Goal: Book appointment/travel/reservation

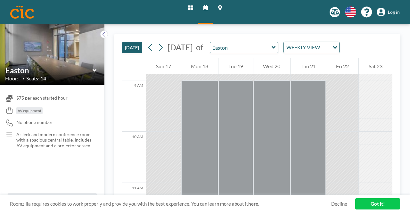
scroll to position [468, 0]
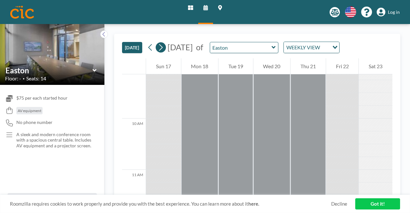
click at [158, 43] on icon at bounding box center [161, 48] width 6 height 10
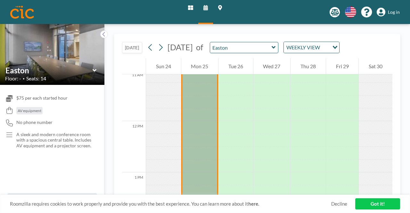
scroll to position [579, 0]
drag, startPoint x: 179, startPoint y: 117, endPoint x: 183, endPoint y: 184, distance: 66.5
click at [183, 184] on div at bounding box center [199, 162] width 37 height 410
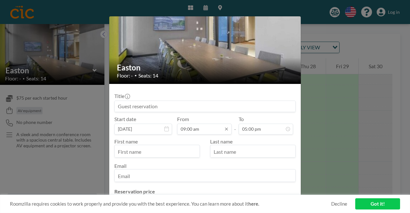
scroll to position [0, 0]
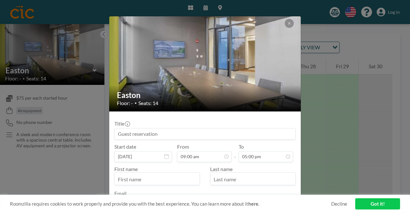
click at [163, 128] on input at bounding box center [205, 133] width 181 height 11
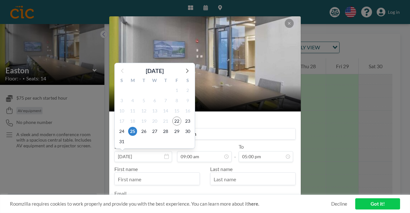
type input "[PERSON_NAME] G&I Co-Location"
click at [160, 151] on input "[DATE]" at bounding box center [143, 156] width 58 height 11
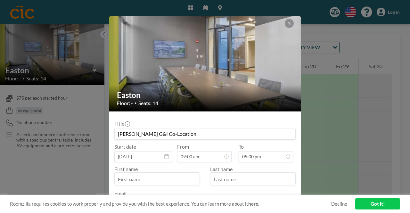
click at [153, 174] on input "text" at bounding box center [157, 179] width 85 height 11
type input "[PERSON_NAME]"
type input "Bubley"
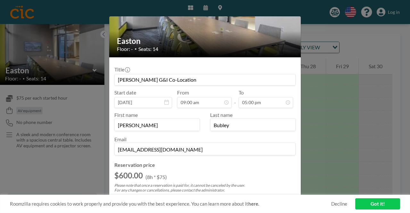
scroll to position [57, 0]
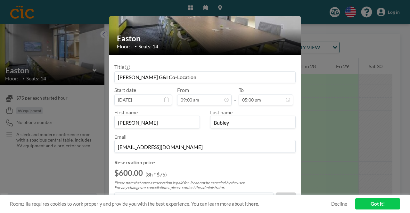
type input "[EMAIL_ADDRESS][DOMAIN_NAME]"
click at [130, 165] on form "Title [PERSON_NAME] G&I Co-Location Start date [DATE] From 09:00 am - To 05:00 …" at bounding box center [205, 152] width 192 height 195
click at [120, 210] on input "Title" at bounding box center [118, 212] width 4 height 4
checkbox input "true"
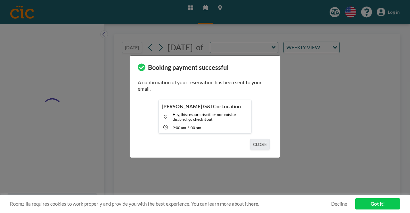
type input "Easton"
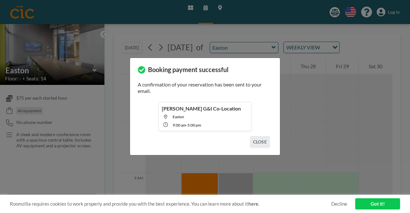
scroll to position [364, 0]
click at [250, 136] on button "CLOSE" at bounding box center [260, 141] width 20 height 11
